Goal: Information Seeking & Learning: Learn about a topic

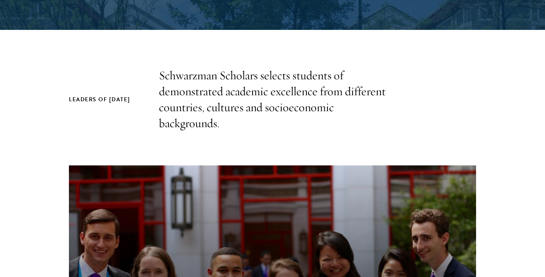
scroll to position [218, 0]
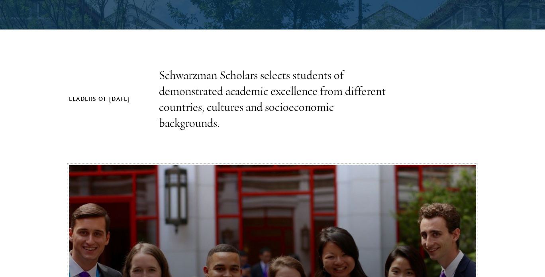
click at [344, 277] on button "Schwarzman Scholars Program Takeaways" at bounding box center [272, 279] width 407 height 229
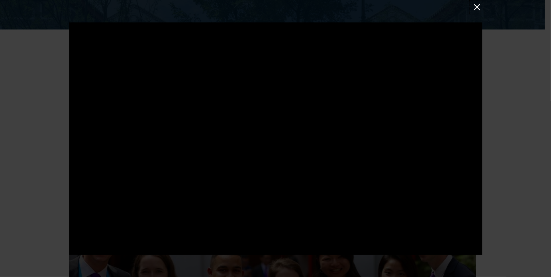
click at [473, 5] on button at bounding box center [477, 7] width 10 height 10
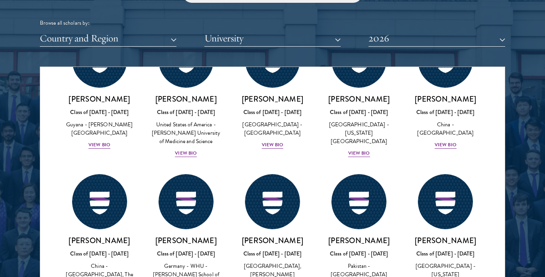
scroll to position [1521, 0]
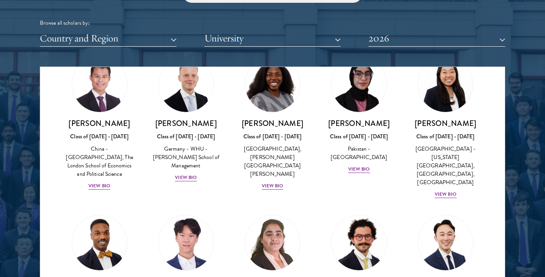
scroll to position [1600, 0]
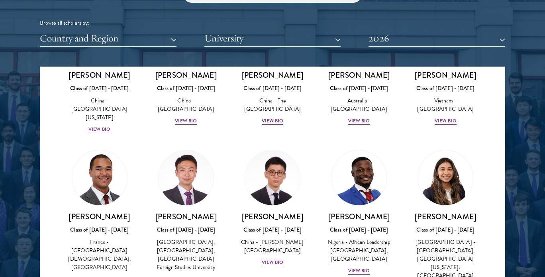
scroll to position [2408, 0]
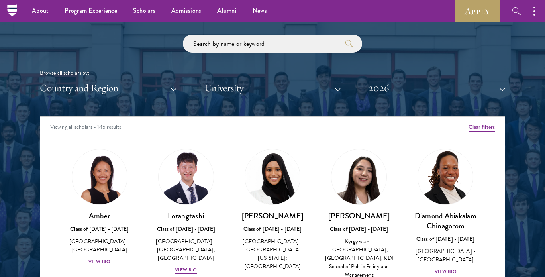
scroll to position [924, 0]
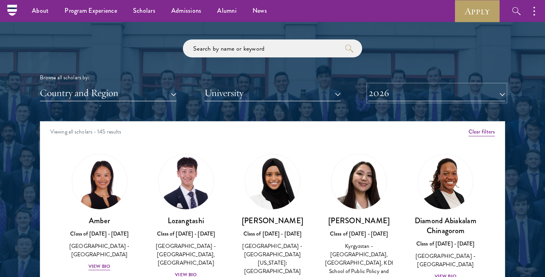
click at [403, 90] on button "2026" at bounding box center [437, 93] width 137 height 16
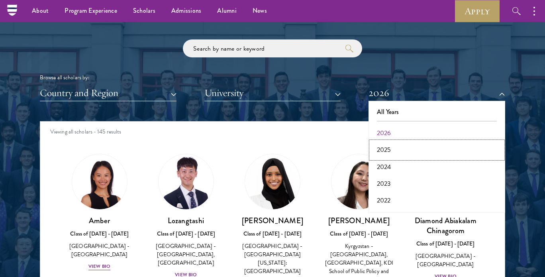
click at [391, 152] on button "2025" at bounding box center [437, 149] width 132 height 17
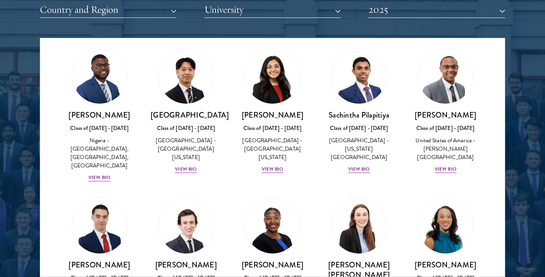
scroll to position [2698, 0]
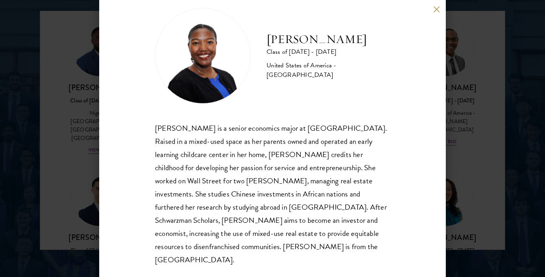
scroll to position [1037, 0]
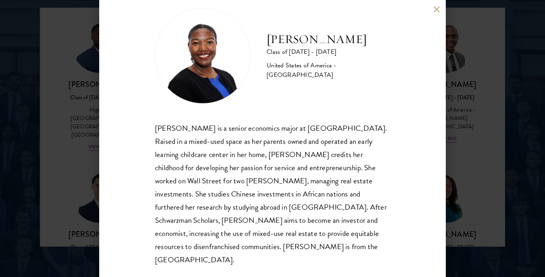
click at [436, 8] on button at bounding box center [436, 9] width 7 height 7
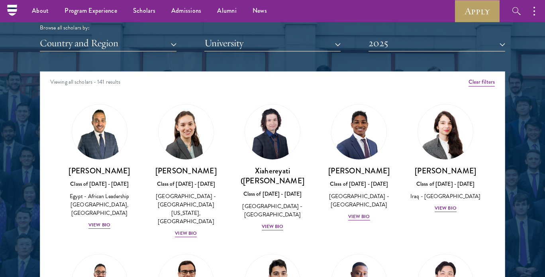
scroll to position [970, 0]
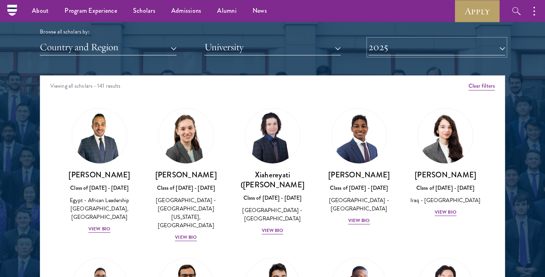
click at [406, 39] on button "2025" at bounding box center [437, 47] width 137 height 16
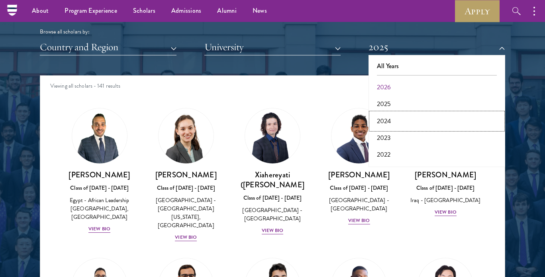
click at [393, 116] on button "2024" at bounding box center [437, 121] width 132 height 17
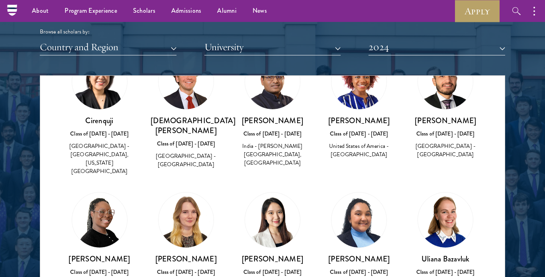
scroll to position [55, 0]
click at [350, 152] on div "United States of America - [GEOGRAPHIC_DATA]" at bounding box center [359, 149] width 71 height 17
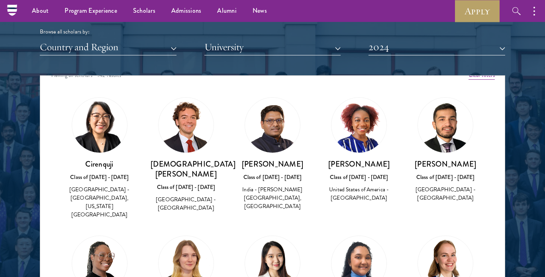
click at [355, 119] on img at bounding box center [359, 125] width 55 height 55
click at [347, 167] on h3 "[PERSON_NAME]" at bounding box center [359, 164] width 71 height 10
click at [346, 176] on div "Class of [DATE] - [DATE]" at bounding box center [359, 177] width 71 height 8
click at [344, 199] on div "United States of America - [GEOGRAPHIC_DATA]" at bounding box center [359, 193] width 71 height 17
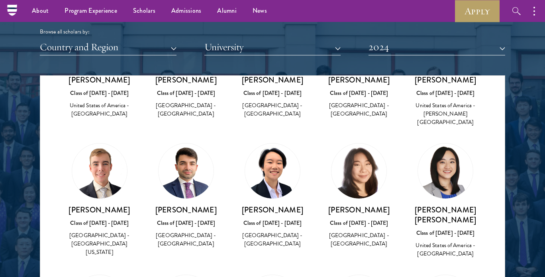
scroll to position [389, 0]
click at [278, 231] on div "[GEOGRAPHIC_DATA] - [GEOGRAPHIC_DATA]" at bounding box center [272, 239] width 71 height 17
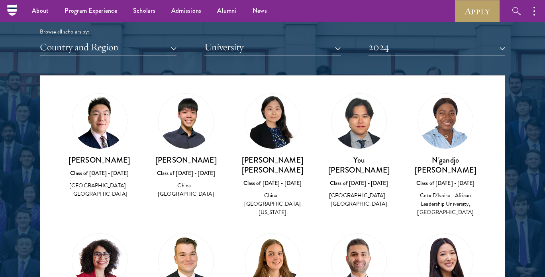
scroll to position [599, 0]
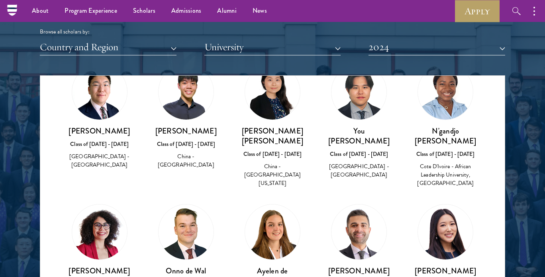
click at [268, 204] on img at bounding box center [272, 231] width 55 height 55
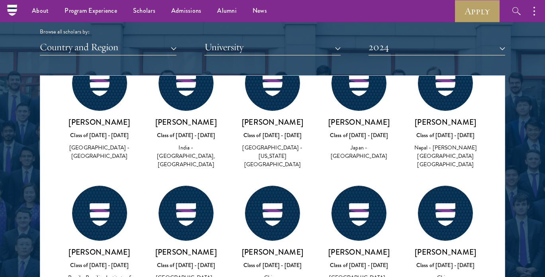
scroll to position [3094, 0]
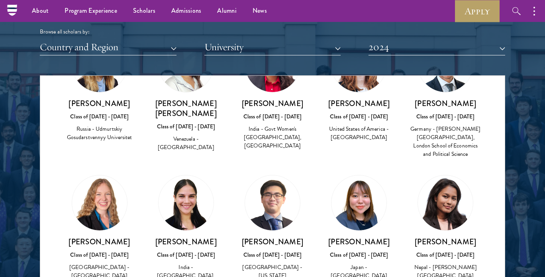
scroll to position [2862, 0]
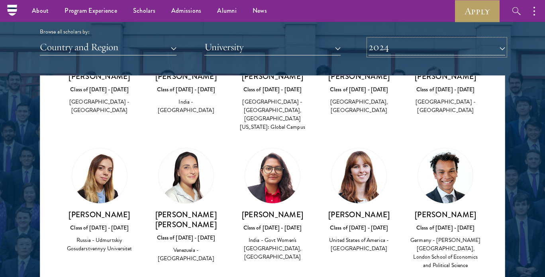
click at [392, 46] on button "2024" at bounding box center [437, 47] width 137 height 16
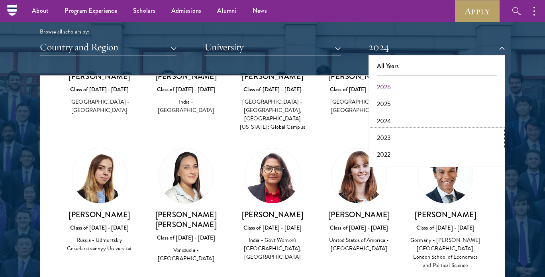
click at [392, 139] on button "2023" at bounding box center [437, 138] width 132 height 17
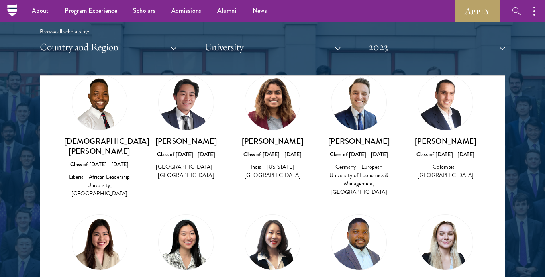
scroll to position [2886, 0]
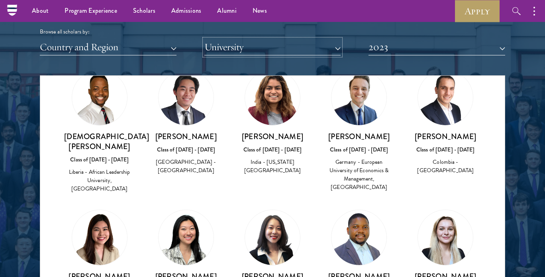
click at [232, 53] on button "University" at bounding box center [272, 47] width 137 height 16
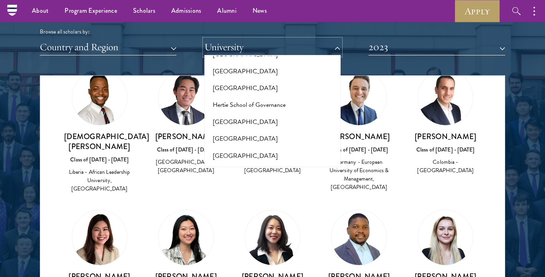
scroll to position [2075, 0]
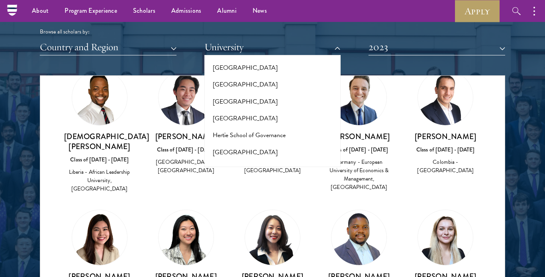
drag, startPoint x: 237, startPoint y: 98, endPoint x: 236, endPoint y: 110, distance: 11.2
click at [236, 110] on div "All Universities [PERSON_NAME][GEOGRAPHIC_DATA], [GEOGRAPHIC_DATA] [US_STATE] A…" at bounding box center [272, 111] width 137 height 112
click at [236, 194] on button "[PERSON_NAME][GEOGRAPHIC_DATA]" at bounding box center [273, 202] width 132 height 17
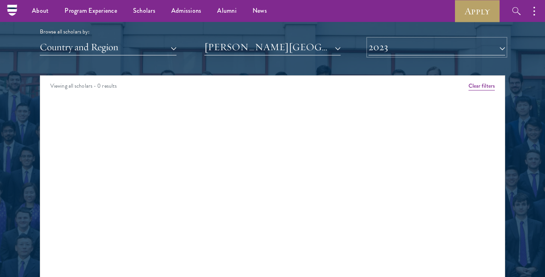
click at [375, 45] on button "2023" at bounding box center [437, 47] width 137 height 16
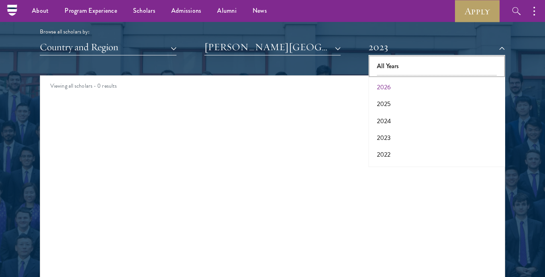
click at [396, 63] on button "All Years" at bounding box center [437, 66] width 132 height 17
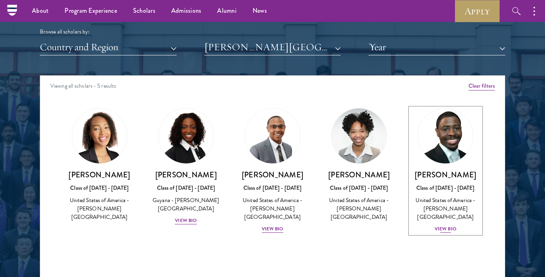
click at [440, 225] on div "View Bio" at bounding box center [446, 229] width 22 height 8
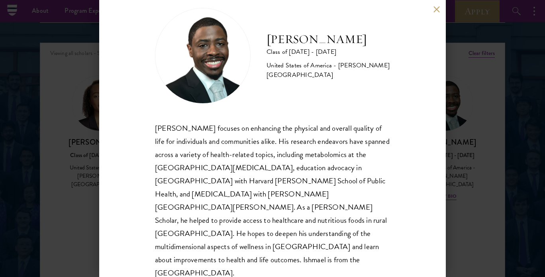
scroll to position [999, 0]
click at [436, 6] on button at bounding box center [436, 9] width 7 height 7
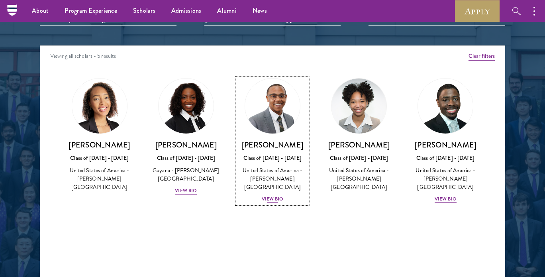
click at [277, 195] on div "View Bio" at bounding box center [273, 199] width 22 height 8
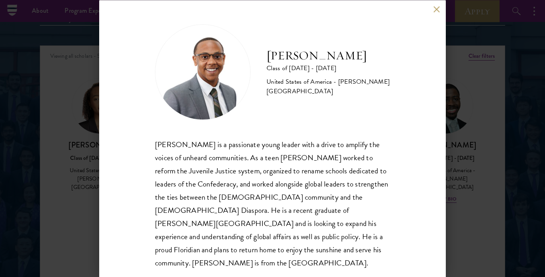
scroll to position [3, 0]
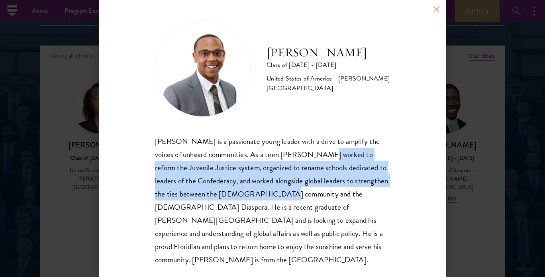
drag, startPoint x: 277, startPoint y: 192, endPoint x: 316, endPoint y: 148, distance: 58.2
click at [316, 148] on div "[PERSON_NAME] is a passionate young leader with a drive to amplify the voices o…" at bounding box center [272, 201] width 235 height 132
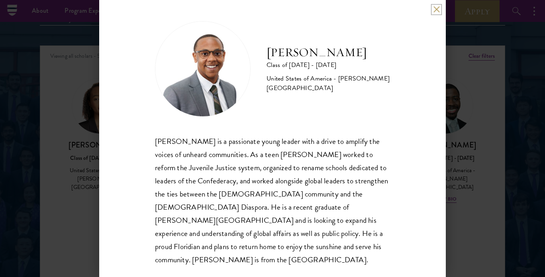
click at [437, 8] on button at bounding box center [436, 9] width 7 height 7
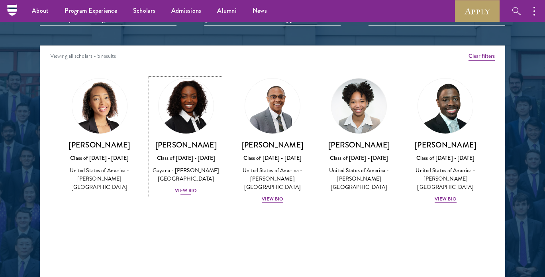
click at [190, 187] on div "View Bio" at bounding box center [186, 191] width 22 height 8
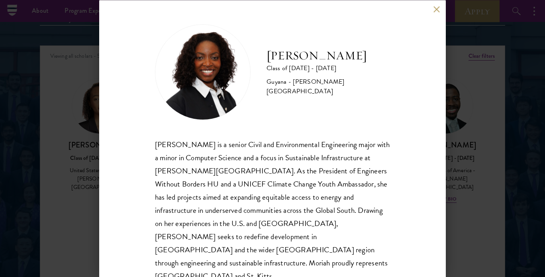
scroll to position [3, 0]
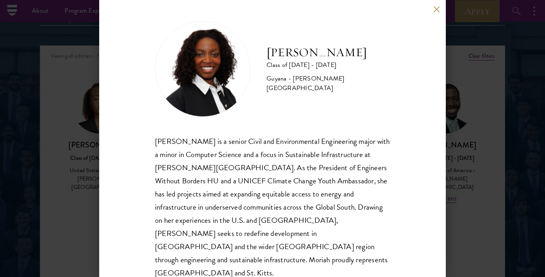
click at [434, 9] on button at bounding box center [436, 9] width 7 height 7
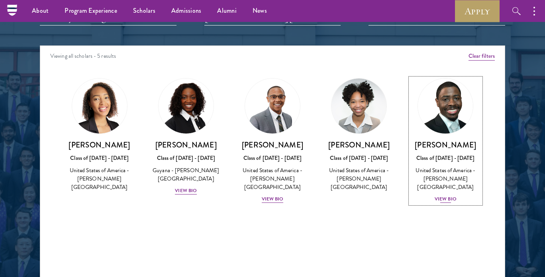
click at [449, 195] on div "View Bio" at bounding box center [446, 199] width 22 height 8
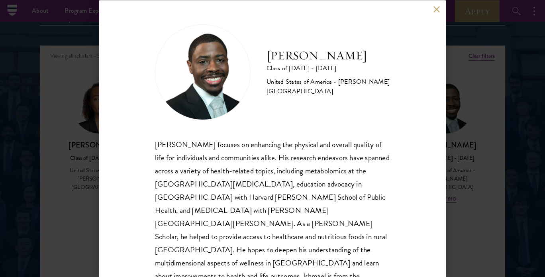
click at [461, 200] on div "[PERSON_NAME] Class of [DATE] - [DATE] [GEOGRAPHIC_DATA] - [PERSON_NAME][GEOGRA…" at bounding box center [272, 138] width 545 height 277
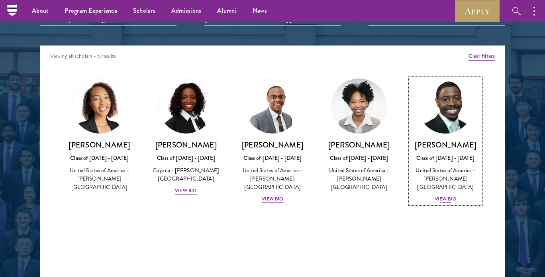
click at [451, 185] on div "[PERSON_NAME] Class of [DATE] - [DATE] [GEOGRAPHIC_DATA] - [PERSON_NAME][GEOGRA…" at bounding box center [445, 172] width 71 height 64
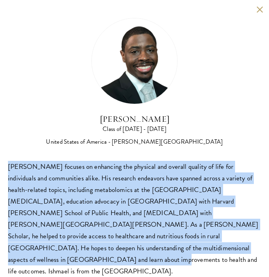
drag, startPoint x: 67, startPoint y: 247, endPoint x: 5, endPoint y: 170, distance: 99.5
click at [5, 170] on div "[PERSON_NAME] Class of [DATE] - [DATE] [GEOGRAPHIC_DATA] - [PERSON_NAME][GEOGRA…" at bounding box center [134, 147] width 269 height 294
copy div "[PERSON_NAME] focuses on enhancing the physical and overall quality of life for…"
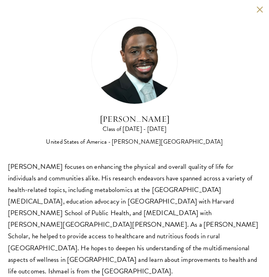
click at [187, 106] on div "[PERSON_NAME] Class of [DATE] - [DATE] [GEOGRAPHIC_DATA] - [PERSON_NAME][GEOGRA…" at bounding box center [134, 82] width 253 height 129
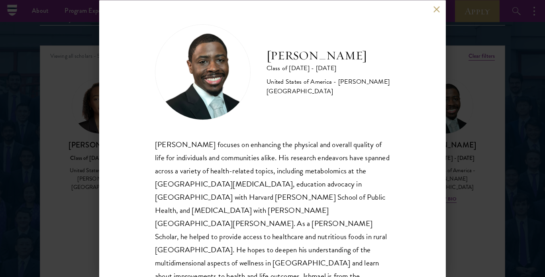
click at [458, 79] on div "[PERSON_NAME] Class of [DATE] - [DATE] [GEOGRAPHIC_DATA] - [PERSON_NAME][GEOGRA…" at bounding box center [272, 138] width 545 height 277
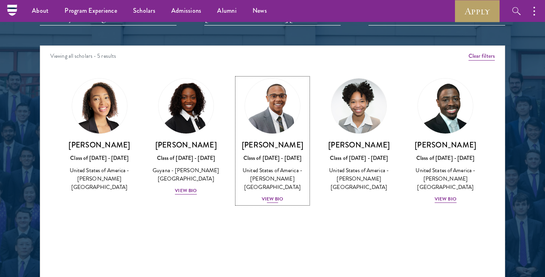
click at [276, 185] on div "[PERSON_NAME] Class of [DATE] - [DATE] [GEOGRAPHIC_DATA] - [PERSON_NAME][GEOGRA…" at bounding box center [272, 172] width 71 height 64
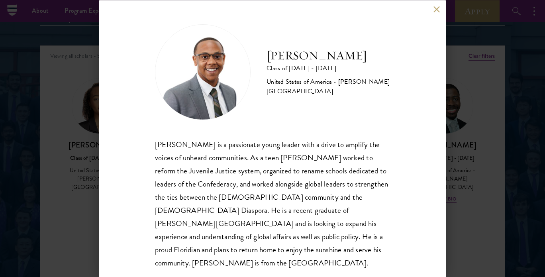
click at [436, 7] on button at bounding box center [436, 9] width 7 height 7
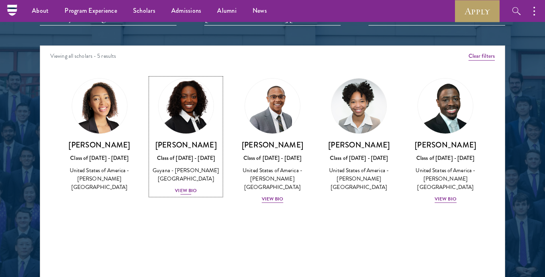
click at [186, 187] on div "View Bio" at bounding box center [186, 191] width 22 height 8
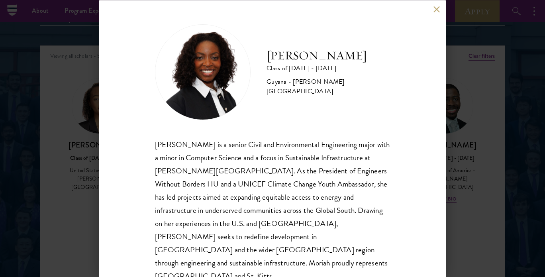
click at [221, 180] on div "[PERSON_NAME] is a senior Civil and Environmental Engineering major with a mino…" at bounding box center [272, 209] width 235 height 145
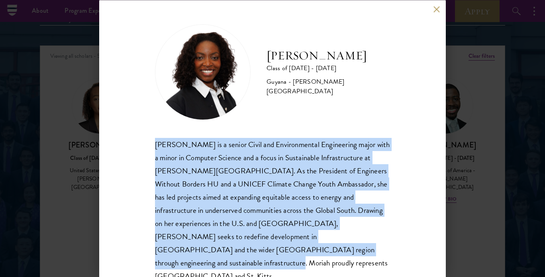
drag, startPoint x: 306, startPoint y: 248, endPoint x: 154, endPoint y: 141, distance: 185.8
click at [154, 141] on div "[PERSON_NAME] Class of [DATE] - [DATE] [GEOGRAPHIC_DATA] - [PERSON_NAME][GEOGRA…" at bounding box center [272, 138] width 347 height 277
copy div "[PERSON_NAME] is a senior Civil and Environmental Engineering major with a mino…"
click at [409, 238] on div "[PERSON_NAME] Class of [DATE] - [DATE] [GEOGRAPHIC_DATA] - [PERSON_NAME][GEOGRA…" at bounding box center [272, 138] width 347 height 277
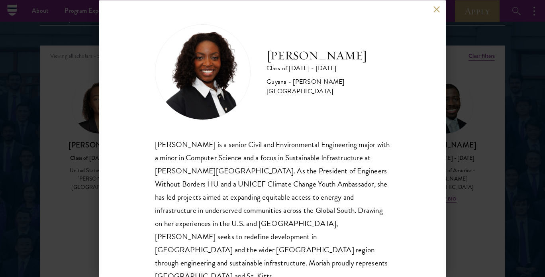
click at [207, 186] on div "[PERSON_NAME] is a senior Civil and Environmental Engineering major with a mino…" at bounding box center [272, 209] width 235 height 145
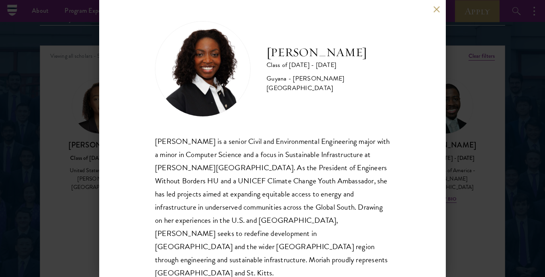
click at [487, 194] on div "[PERSON_NAME] Class of [DATE] - [DATE] [GEOGRAPHIC_DATA] - [PERSON_NAME][GEOGRA…" at bounding box center [272, 138] width 545 height 277
click at [434, 12] on button at bounding box center [436, 9] width 7 height 7
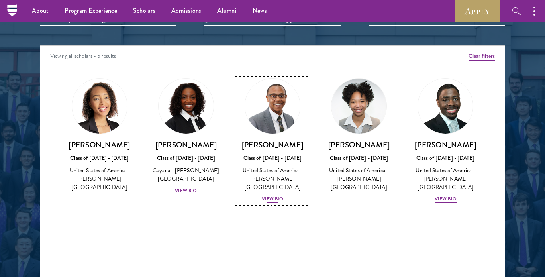
click at [277, 195] on div "View Bio" at bounding box center [273, 199] width 22 height 8
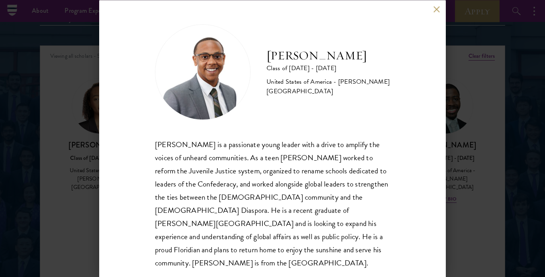
scroll to position [3, 0]
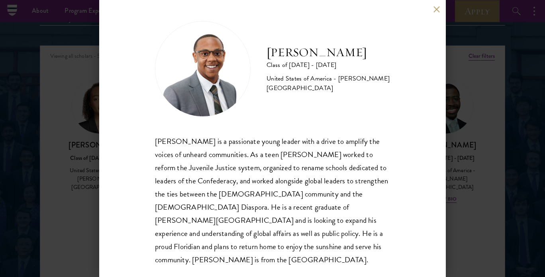
click at [433, 11] on button at bounding box center [436, 9] width 7 height 7
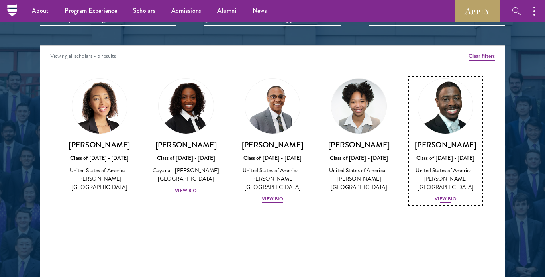
drag, startPoint x: 204, startPoint y: 190, endPoint x: 447, endPoint y: 187, distance: 243.5
click at [447, 195] on div "View Bio" at bounding box center [446, 199] width 22 height 8
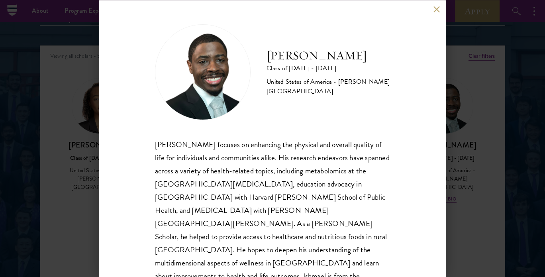
scroll to position [16, 0]
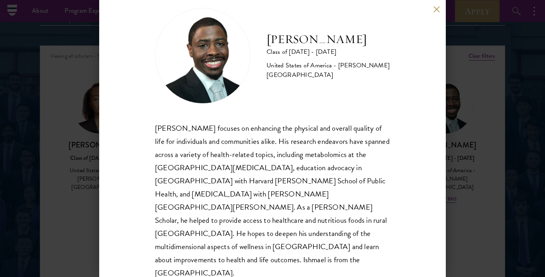
click at [468, 212] on div "[PERSON_NAME] Class of [DATE] - [DATE] [GEOGRAPHIC_DATA] - [PERSON_NAME][GEOGRA…" at bounding box center [272, 138] width 545 height 277
